Goal: Task Accomplishment & Management: Manage account settings

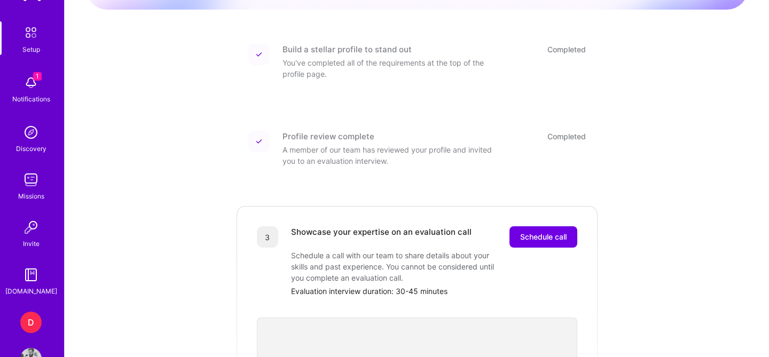
scroll to position [58, 0]
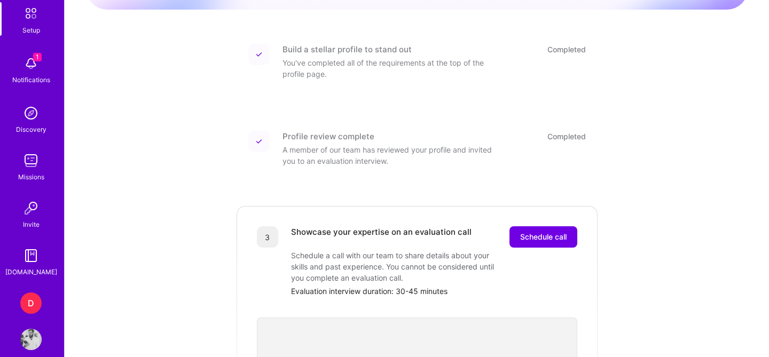
click at [30, 301] on div "D" at bounding box center [30, 303] width 21 height 21
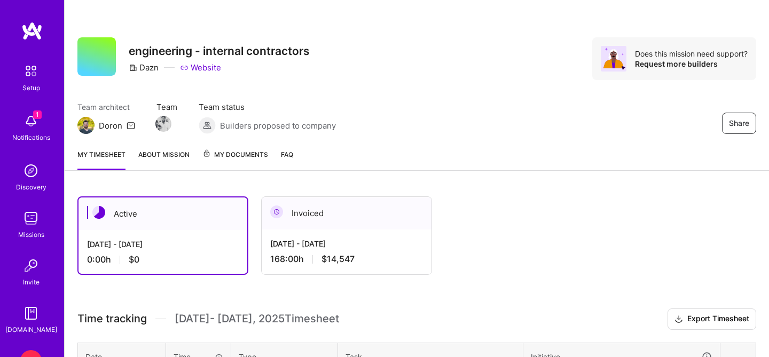
click at [326, 217] on div "Invoiced" at bounding box center [347, 213] width 170 height 33
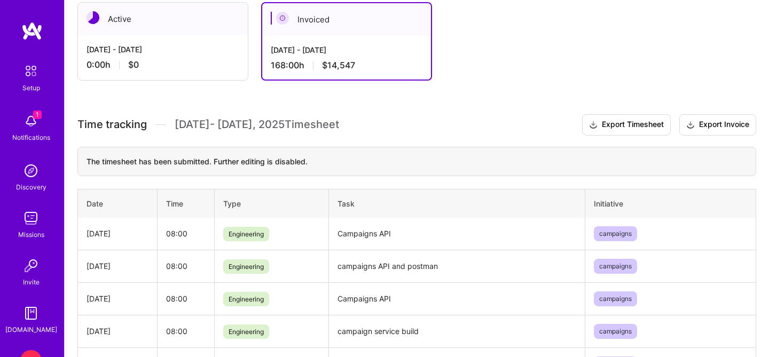
scroll to position [72, 0]
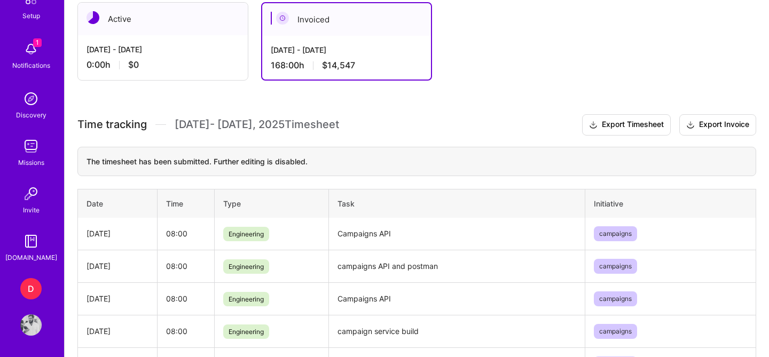
click at [27, 326] on img at bounding box center [30, 325] width 21 height 21
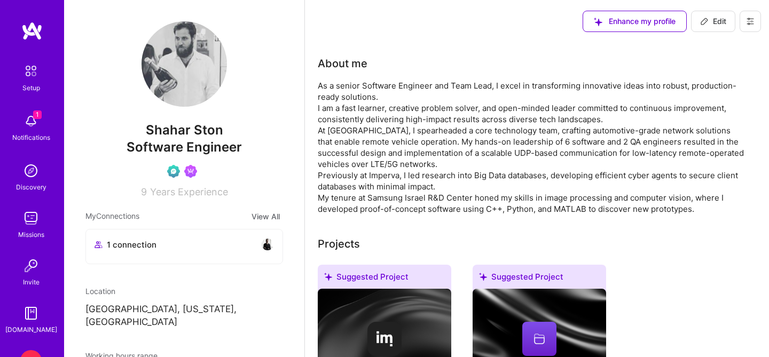
click at [710, 26] on span "Edit" at bounding box center [713, 21] width 26 height 11
select select "US"
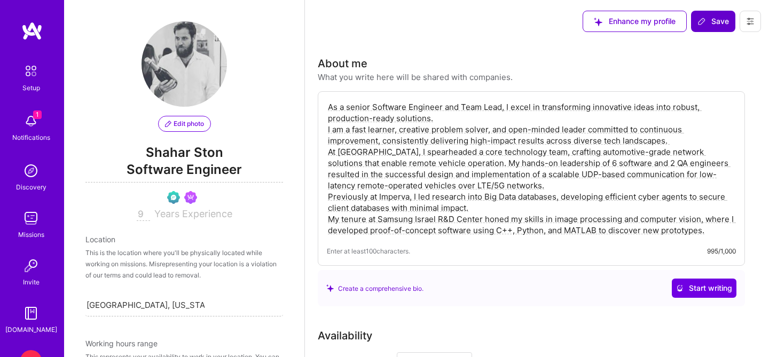
scroll to position [522, 0]
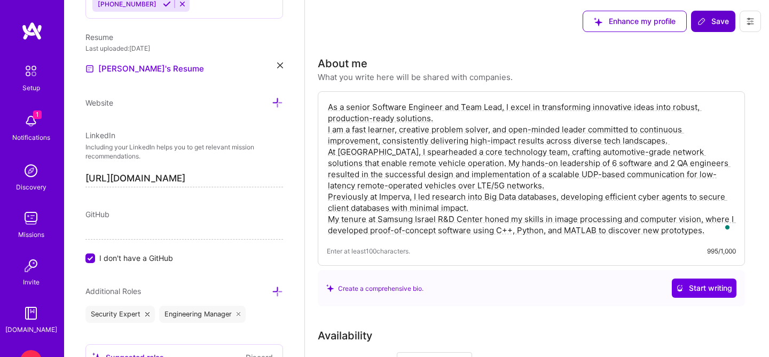
click at [713, 25] on span "Save" at bounding box center [714, 21] width 32 height 11
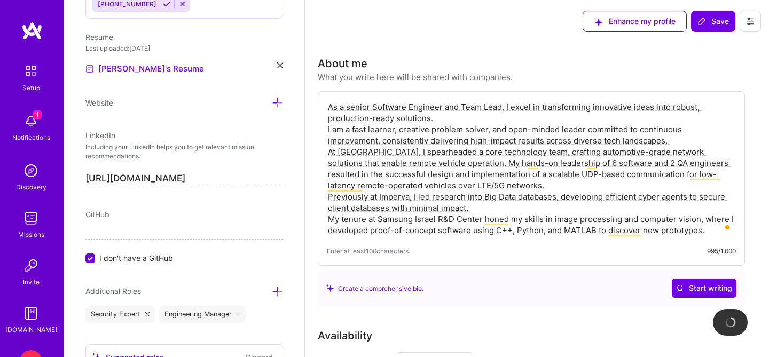
click at [755, 26] on button at bounding box center [750, 21] width 21 height 21
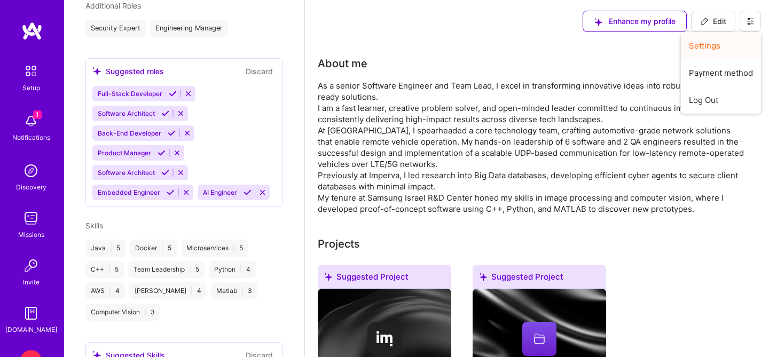
scroll to position [413, 0]
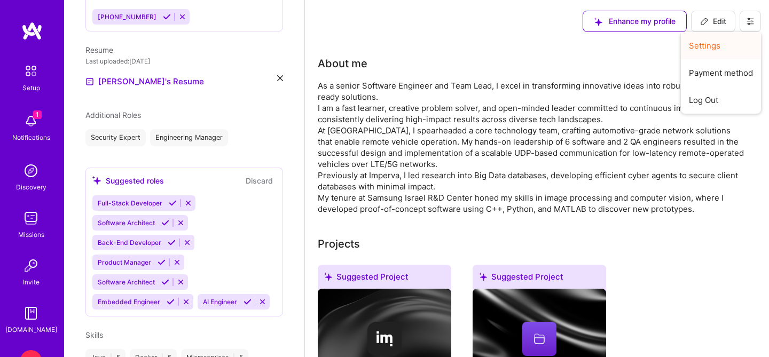
click at [737, 47] on button "Settings" at bounding box center [721, 45] width 80 height 27
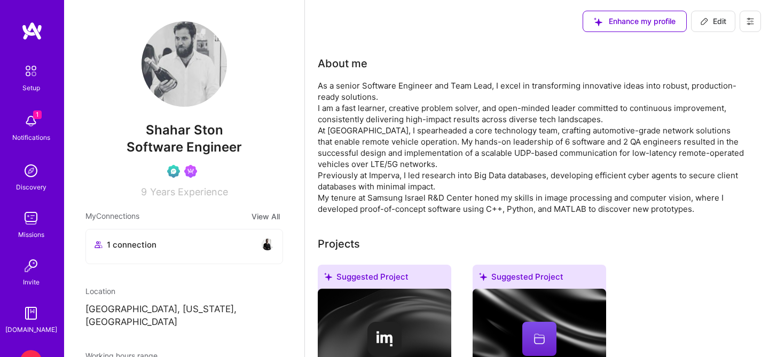
click at [750, 17] on icon at bounding box center [750, 21] width 9 height 9
click at [729, 73] on button "Payment method" at bounding box center [721, 72] width 80 height 27
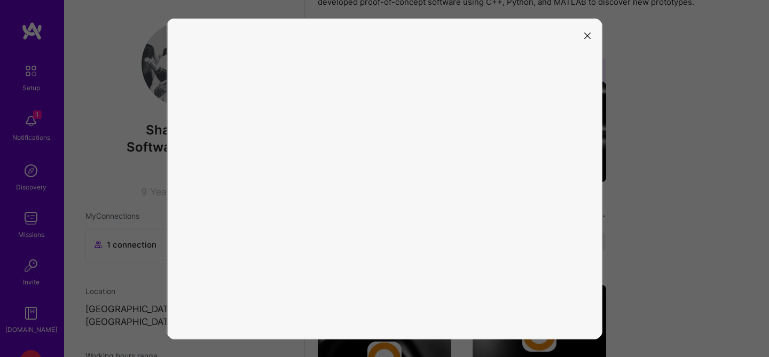
scroll to position [206, 0]
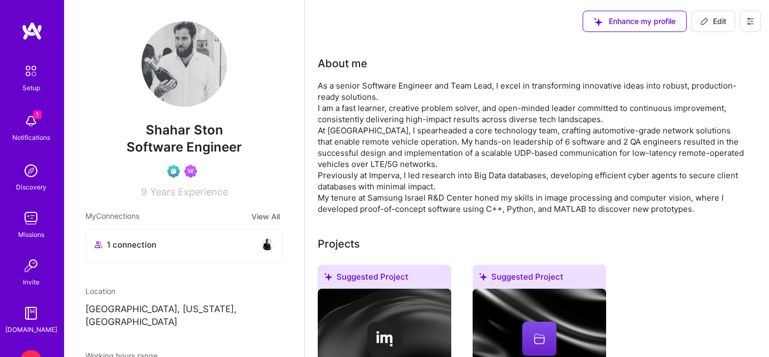
click at [752, 22] on icon at bounding box center [750, 21] width 9 height 9
click at [728, 67] on button "Payment method" at bounding box center [721, 72] width 80 height 27
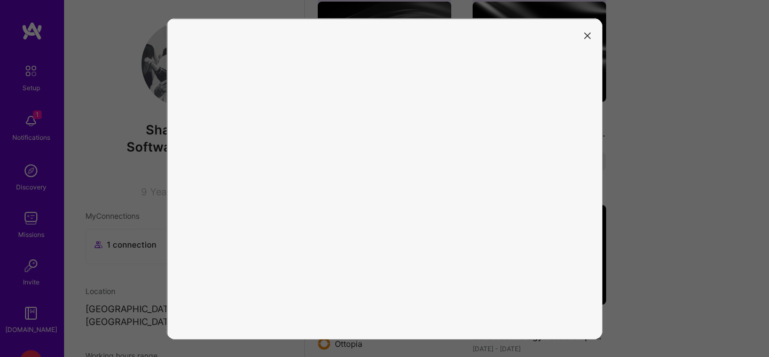
scroll to position [284, 0]
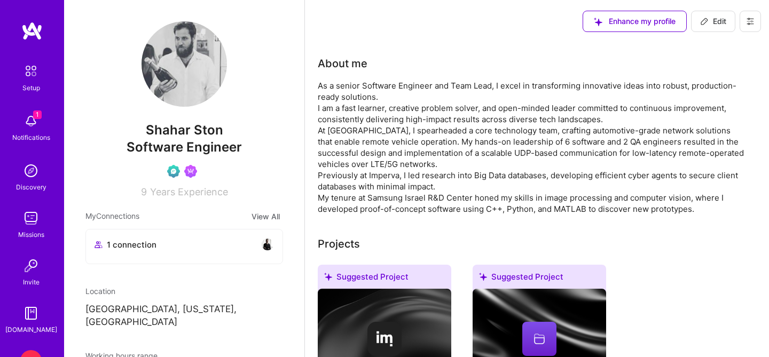
click at [705, 25] on icon at bounding box center [704, 21] width 9 height 9
select select "US"
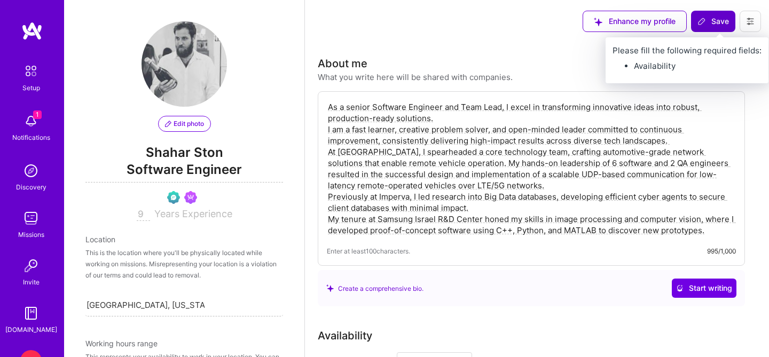
scroll to position [522, 0]
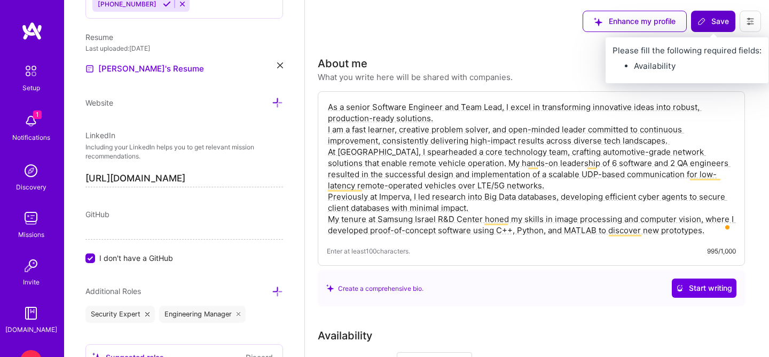
click at [719, 24] on span "Save" at bounding box center [714, 21] width 32 height 11
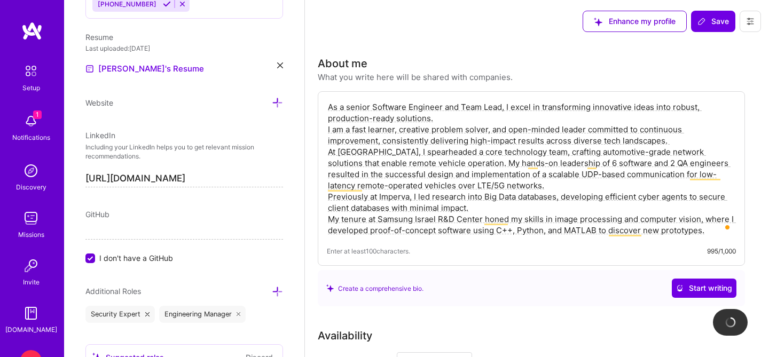
click at [748, 21] on icon at bounding box center [750, 22] width 6 height 2
click at [725, 40] on button "Settings" at bounding box center [721, 45] width 80 height 27
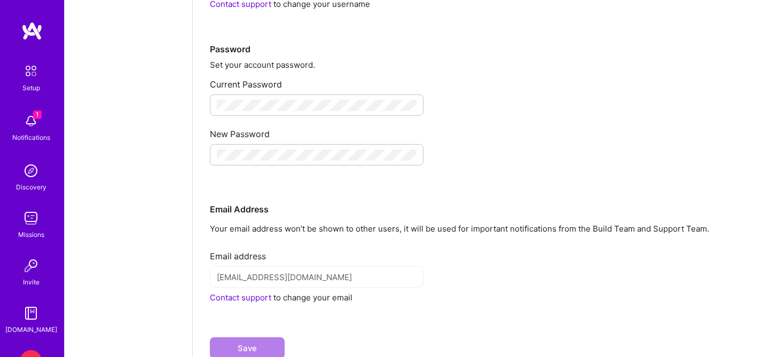
scroll to position [192, 0]
